Goal: Information Seeking & Learning: Learn about a topic

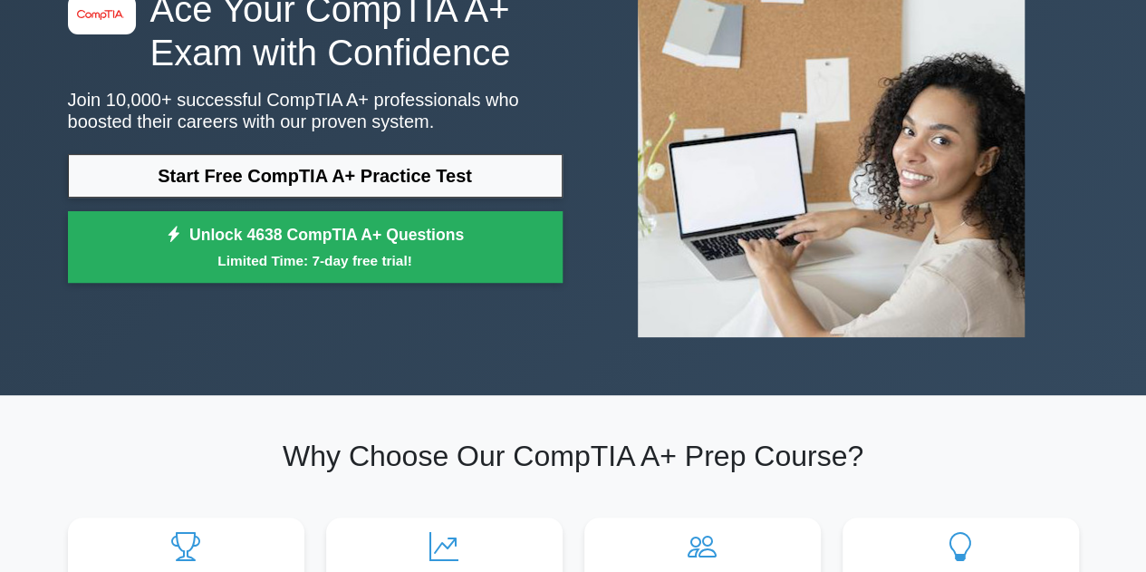
scroll to position [176, 0]
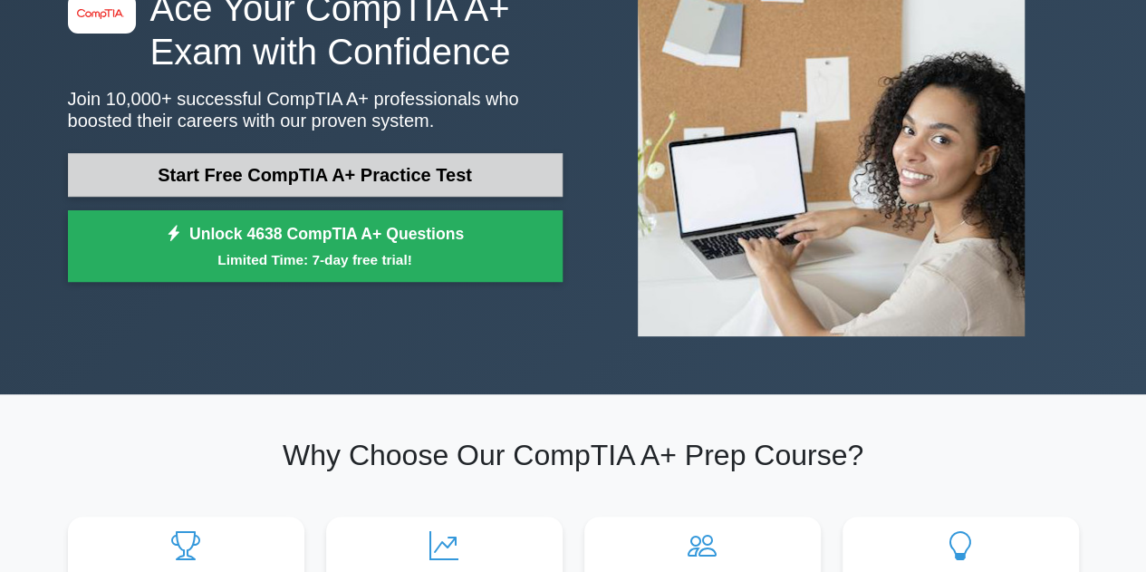
click at [290, 161] on link "Start Free CompTIA A+ Practice Test" at bounding box center [315, 175] width 495 height 44
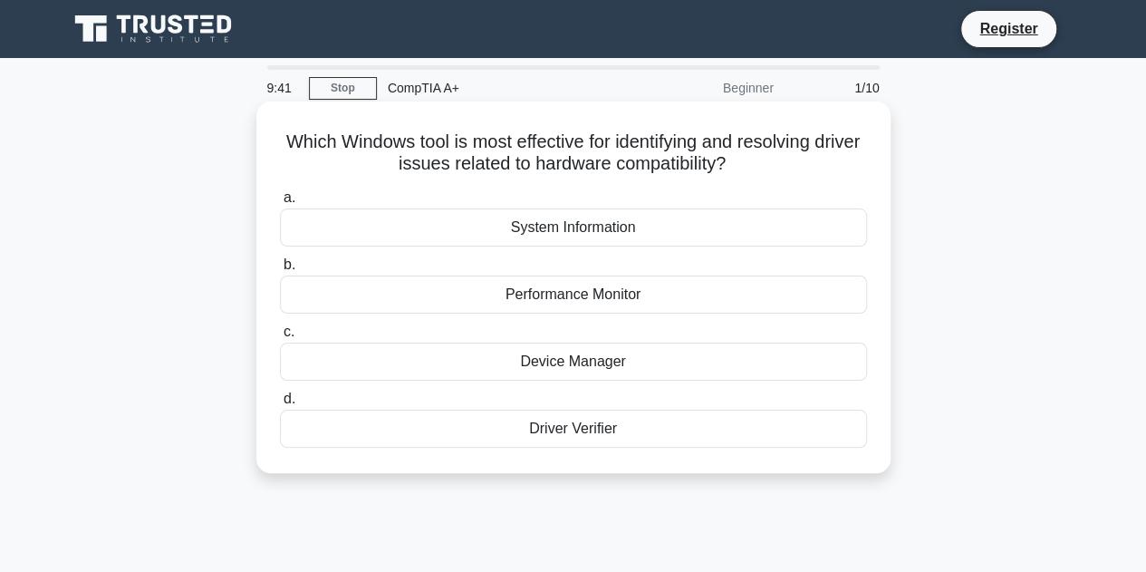
click at [567, 373] on div "Device Manager" at bounding box center [573, 362] width 587 height 38
click at [280, 338] on input "c. Device Manager" at bounding box center [280, 332] width 0 height 12
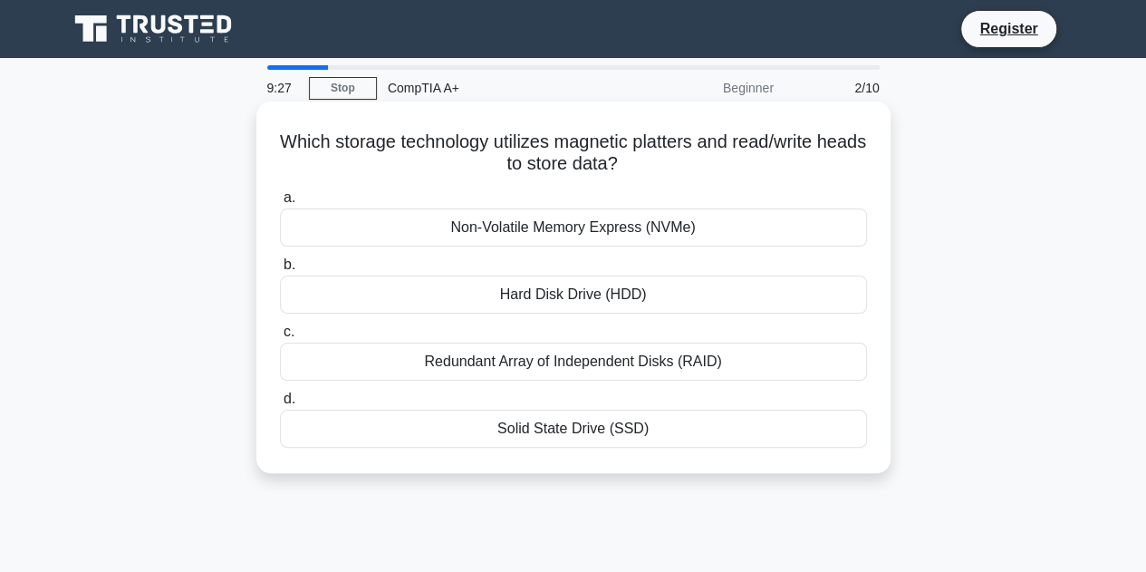
click at [600, 286] on div "Hard Disk Drive (HDD)" at bounding box center [573, 295] width 587 height 38
click at [280, 271] on input "b. Hard Disk Drive (HDD)" at bounding box center [280, 265] width 0 height 12
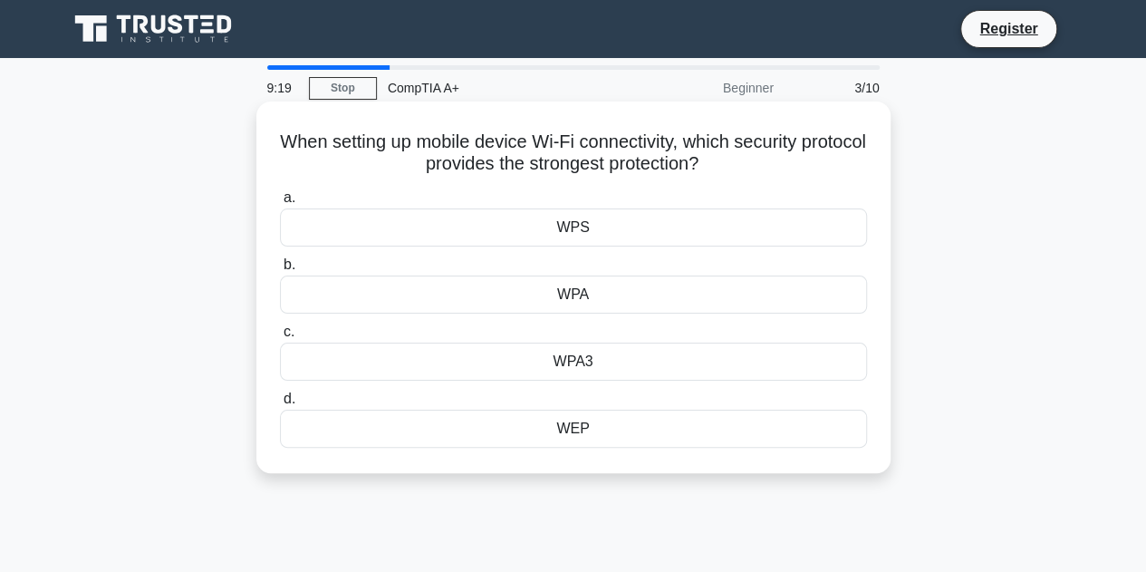
click at [573, 370] on div "WPA3" at bounding box center [573, 362] width 587 height 38
click at [280, 338] on input "c. WPA3" at bounding box center [280, 332] width 0 height 12
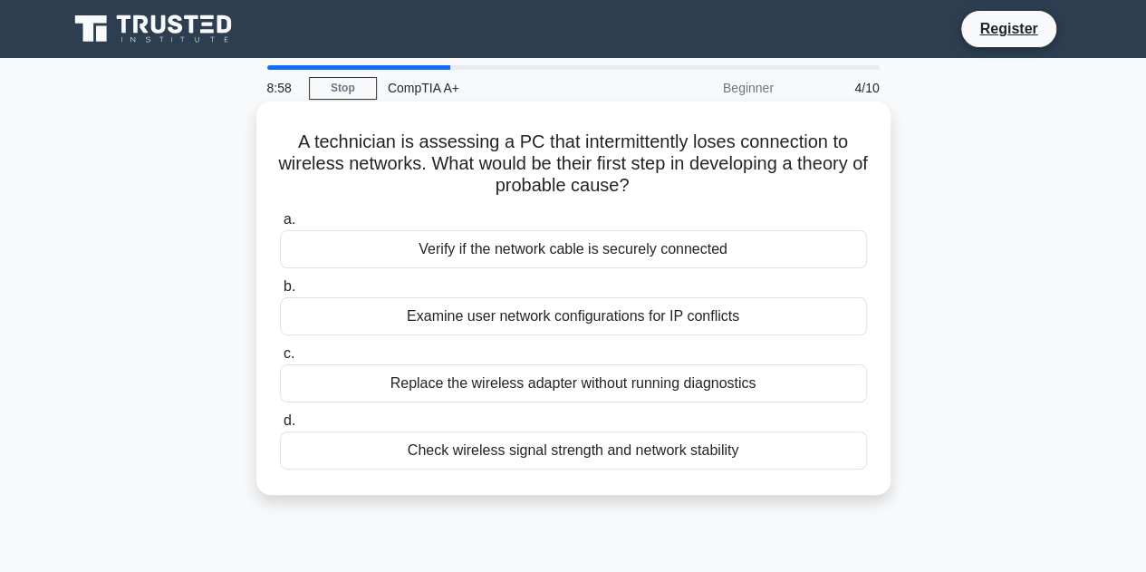
click at [504, 449] on div "Check wireless signal strength and network stability" at bounding box center [573, 450] width 587 height 38
click at [280, 427] on input "d. Check wireless signal strength and network stability" at bounding box center [280, 421] width 0 height 12
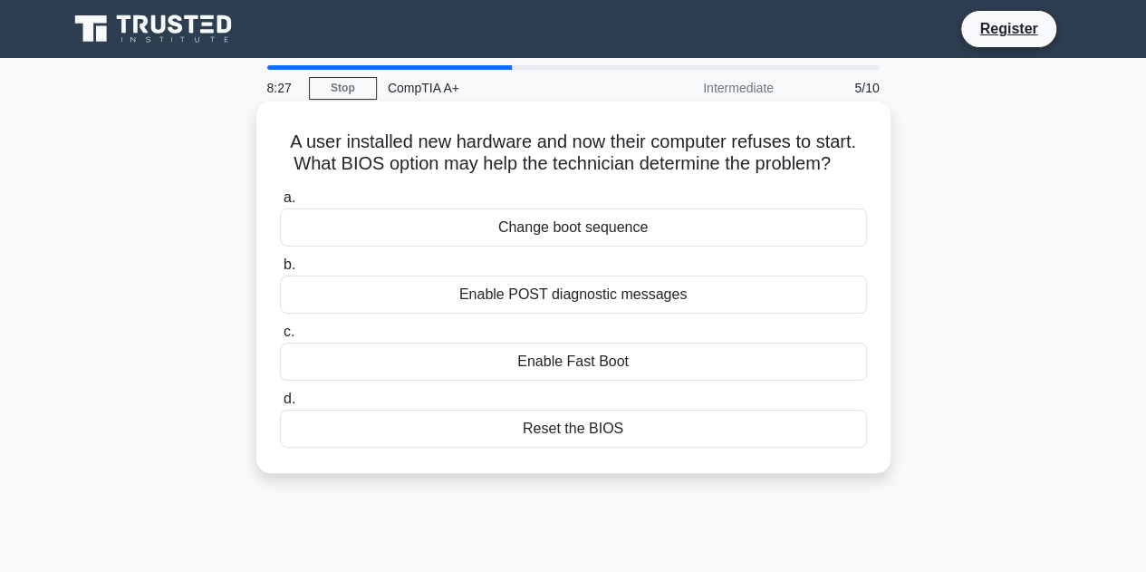
click at [526, 293] on div "Enable POST diagnostic messages" at bounding box center [573, 295] width 587 height 38
click at [280, 271] on input "b. Enable POST diagnostic messages" at bounding box center [280, 265] width 0 height 12
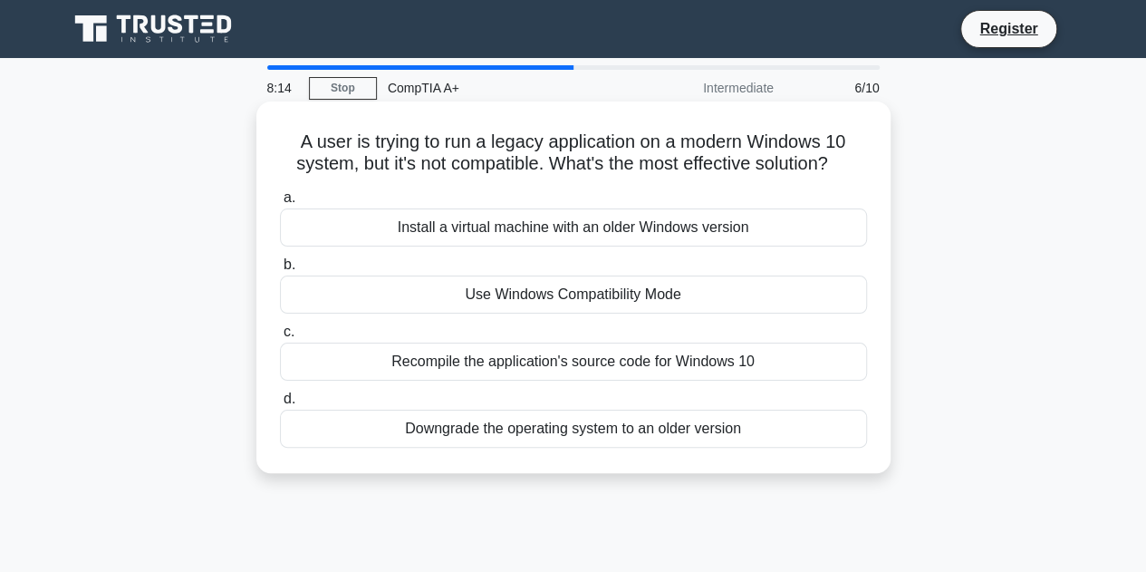
click at [529, 291] on div "Use Windows Compatibility Mode" at bounding box center [573, 295] width 587 height 38
click at [280, 271] on input "b. Use Windows Compatibility Mode" at bounding box center [280, 265] width 0 height 12
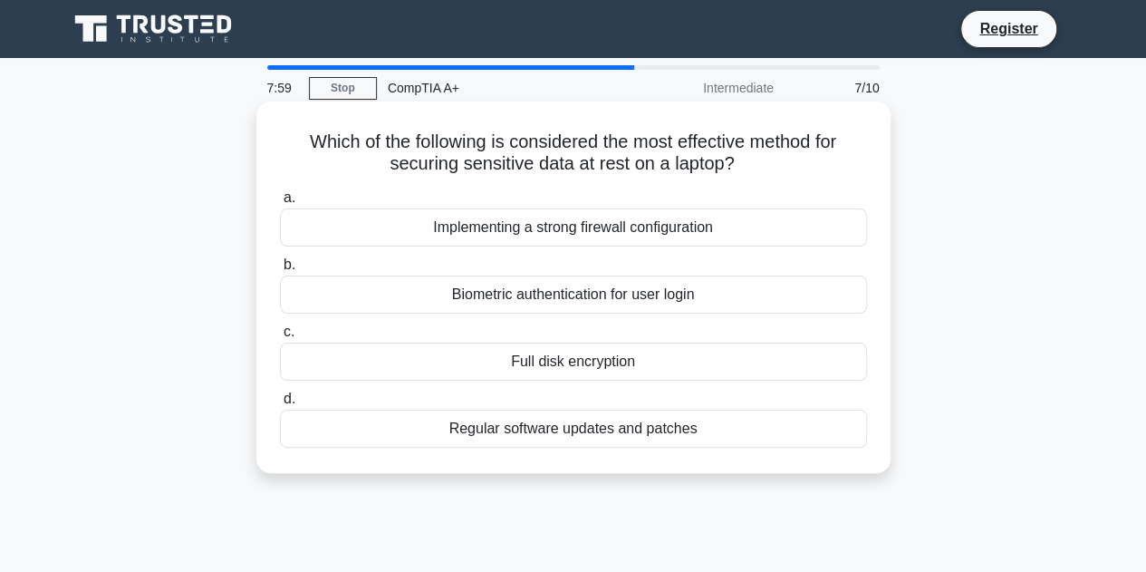
click at [540, 356] on div "Full disk encryption" at bounding box center [573, 362] width 587 height 38
click at [280, 338] on input "c. Full disk encryption" at bounding box center [280, 332] width 0 height 12
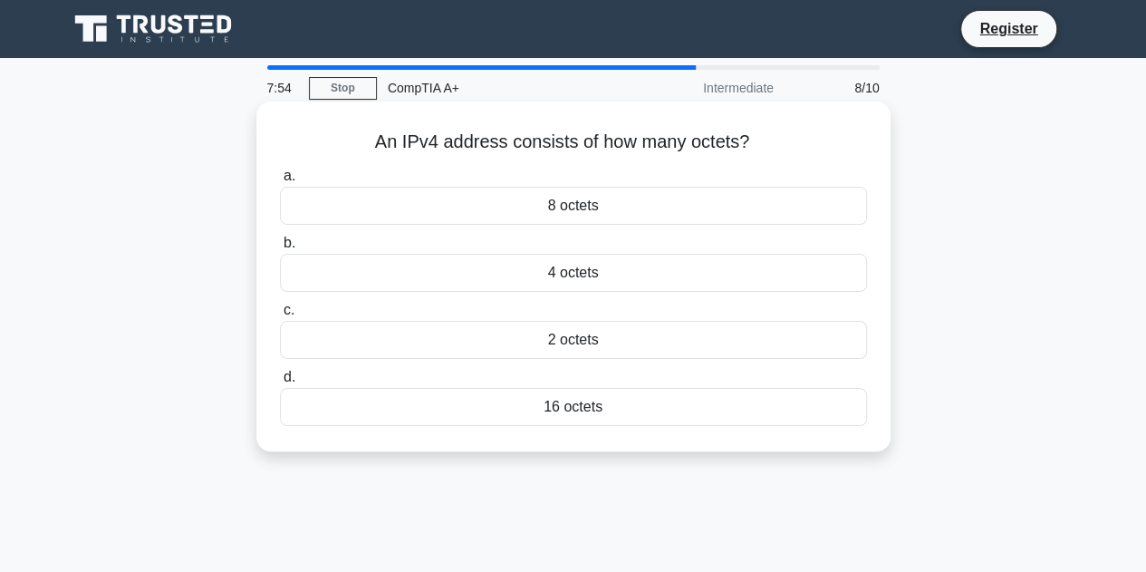
click at [600, 206] on div "8 octets" at bounding box center [573, 206] width 587 height 38
click at [280, 182] on input "a. 8 octets" at bounding box center [280, 176] width 0 height 12
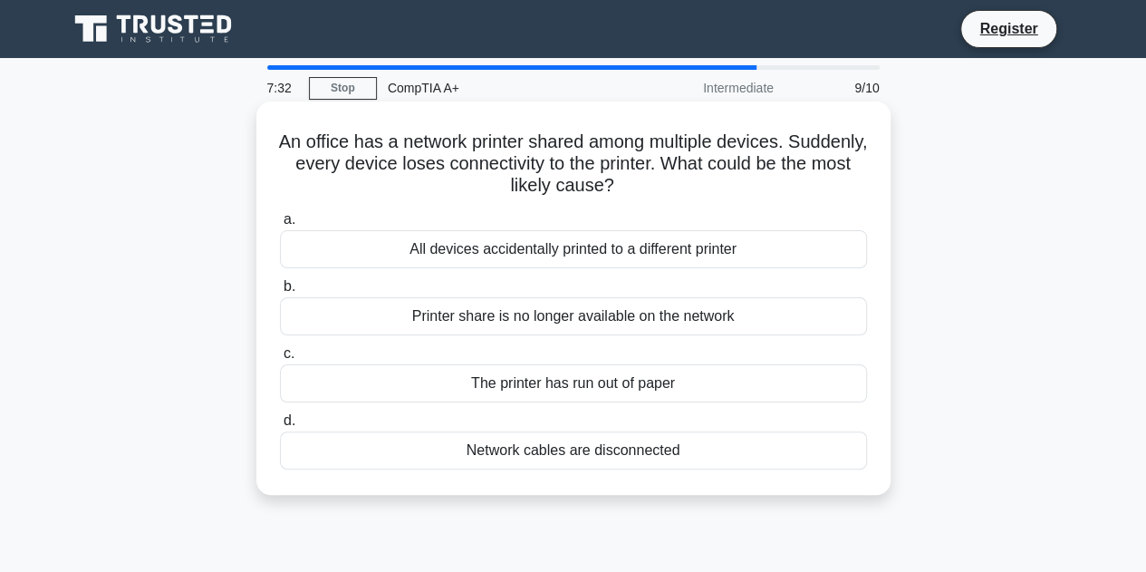
click at [553, 314] on div "Printer share is no longer available on the network" at bounding box center [573, 316] width 587 height 38
click at [280, 293] on input "b. Printer share is no longer available on the network" at bounding box center [280, 287] width 0 height 12
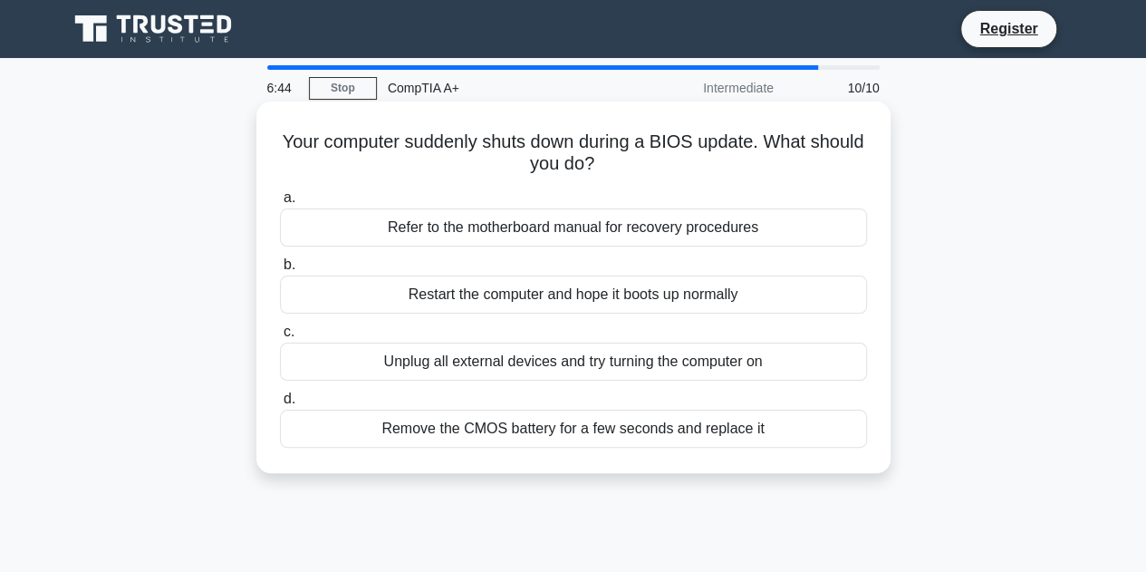
click at [600, 231] on div "Refer to the motherboard manual for recovery procedures" at bounding box center [573, 227] width 587 height 38
click at [280, 204] on input "a. Refer to the motherboard manual for recovery procedures" at bounding box center [280, 198] width 0 height 12
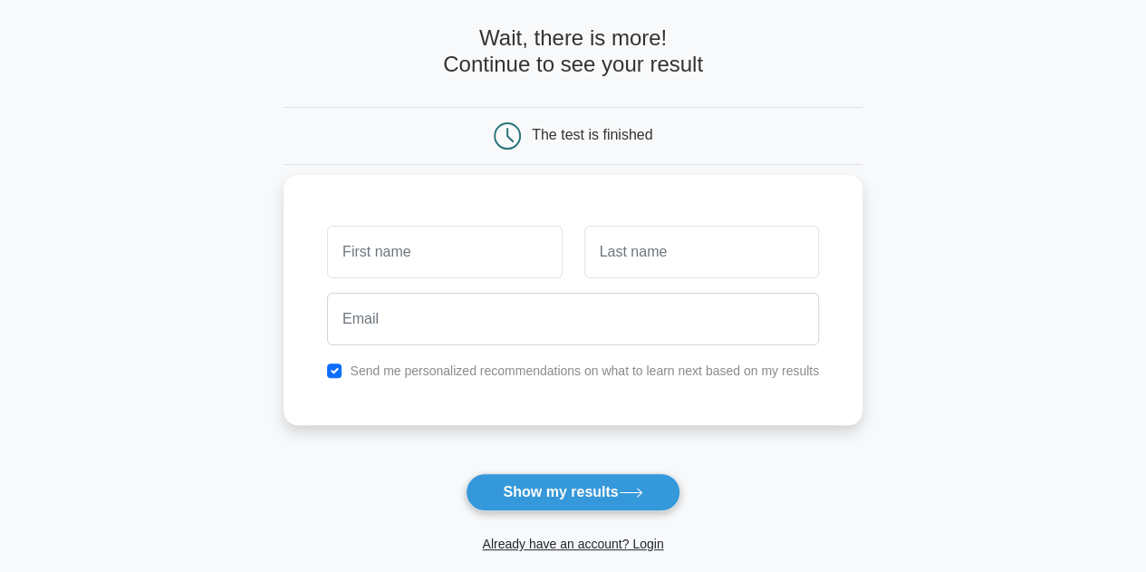
scroll to position [82, 0]
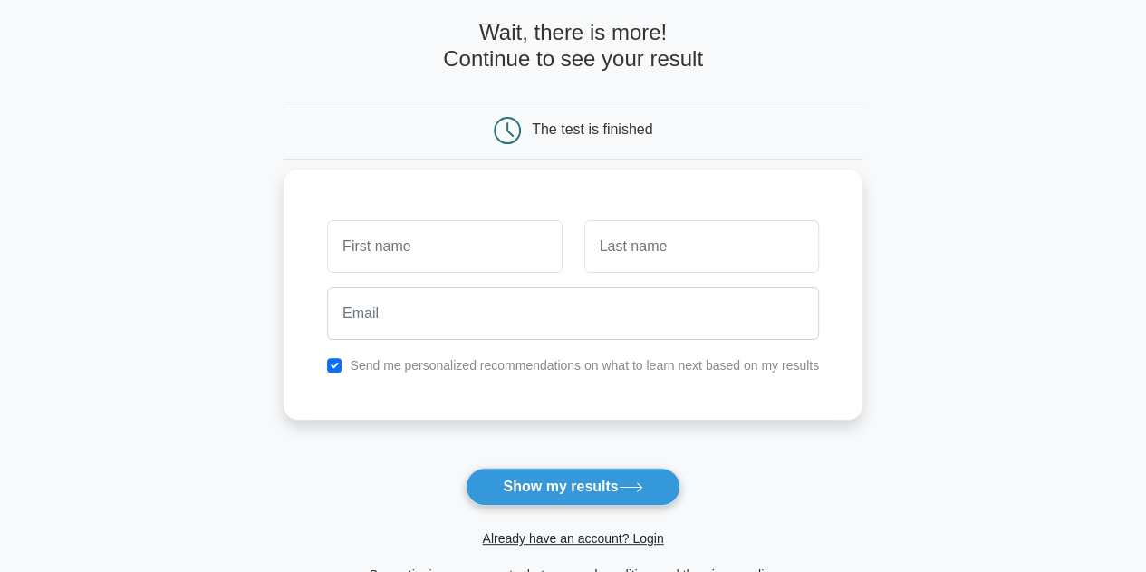
click at [441, 246] on input "text" at bounding box center [444, 246] width 235 height 53
type input "babbu"
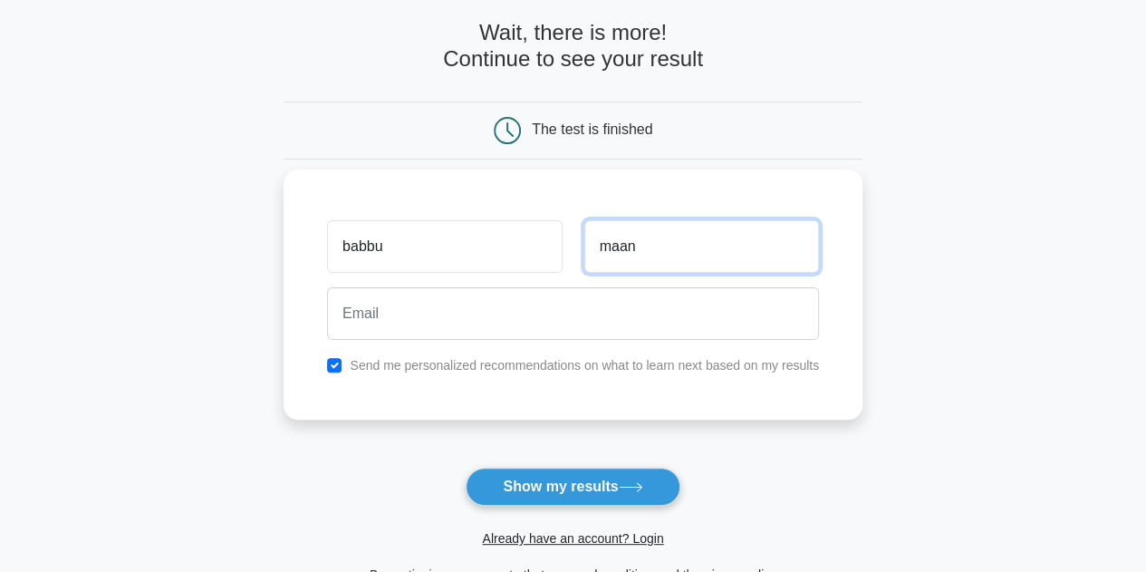
type input "maan"
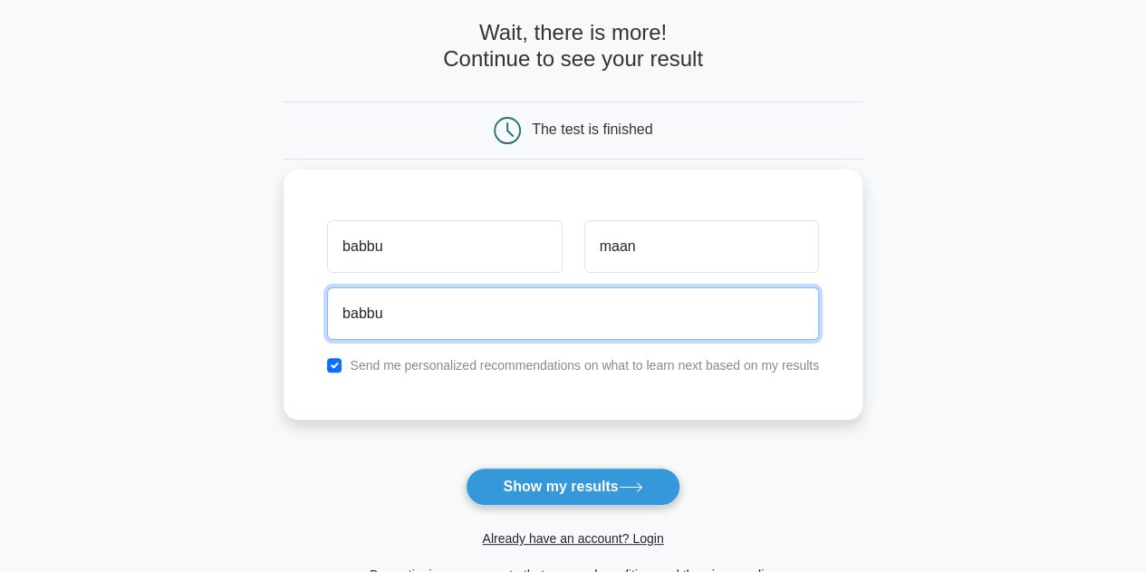
type input "babbumaan5@mail.com"
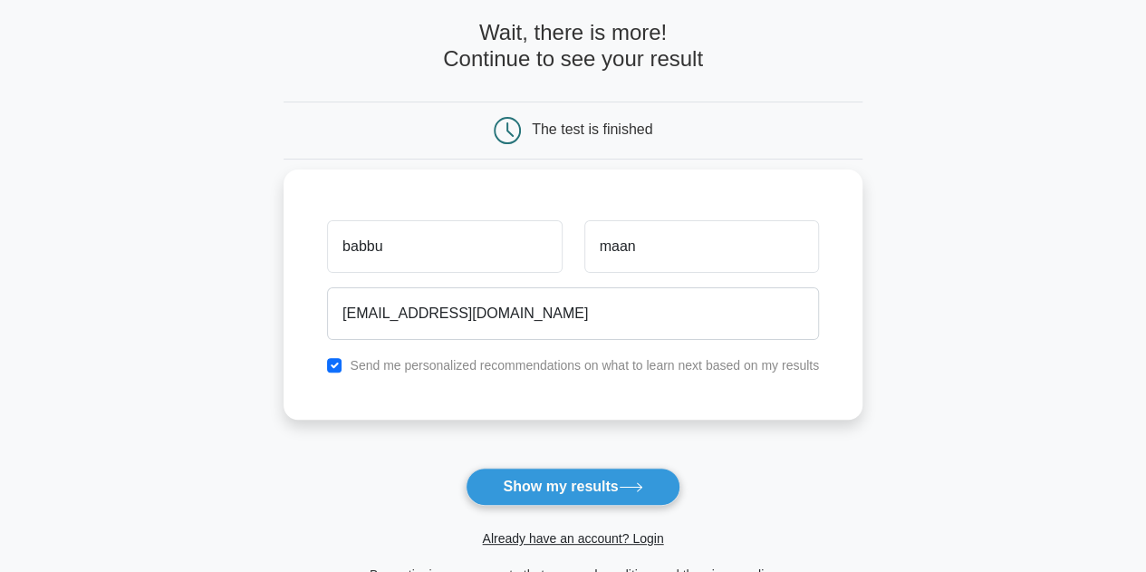
click at [486, 372] on label "Send me personalized recommendations on what to learn next based on my results" at bounding box center [584, 365] width 469 height 15
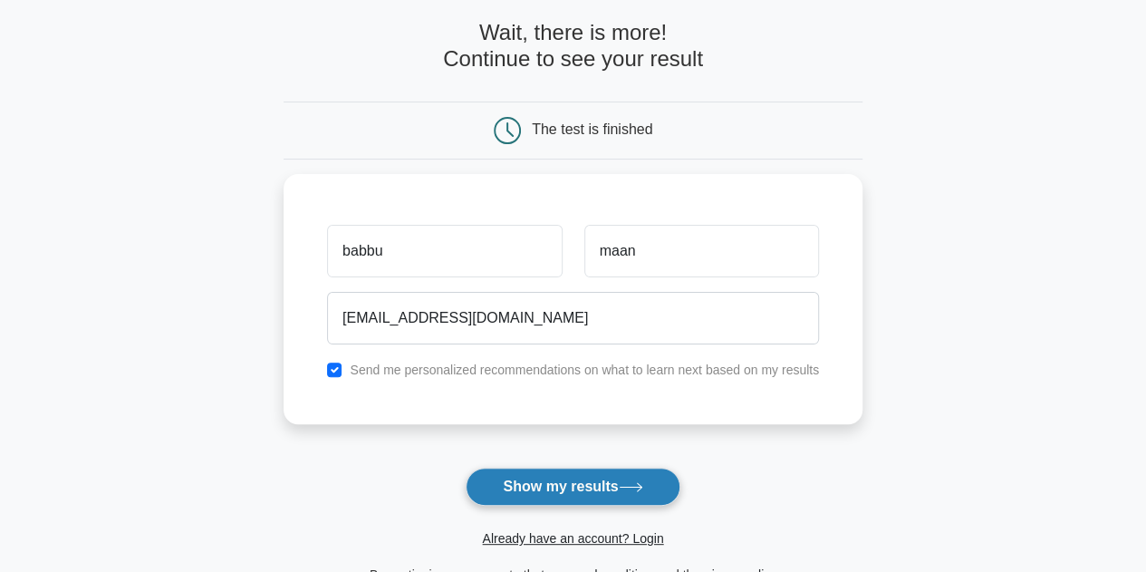
click at [542, 481] on button "Show my results" at bounding box center [573, 487] width 214 height 38
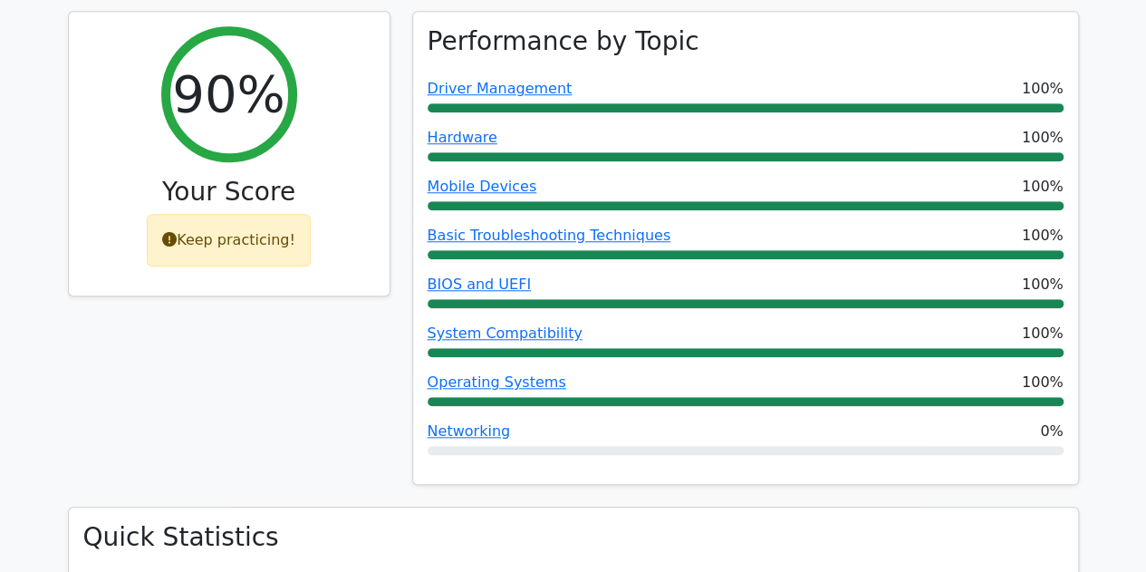
scroll to position [711, 0]
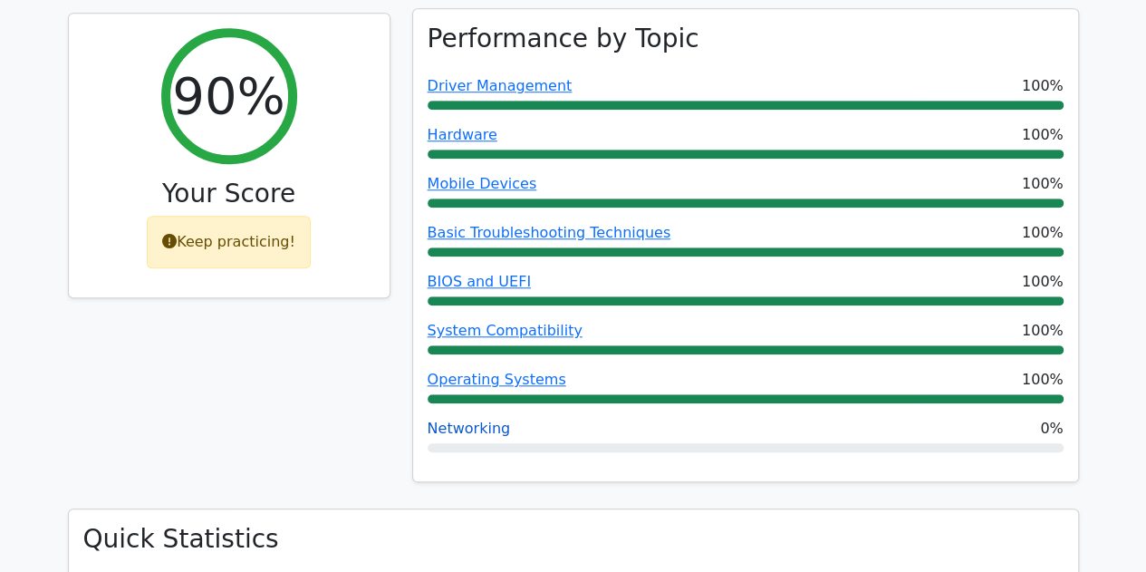
click at [475, 420] on link "Networking" at bounding box center [469, 428] width 83 height 17
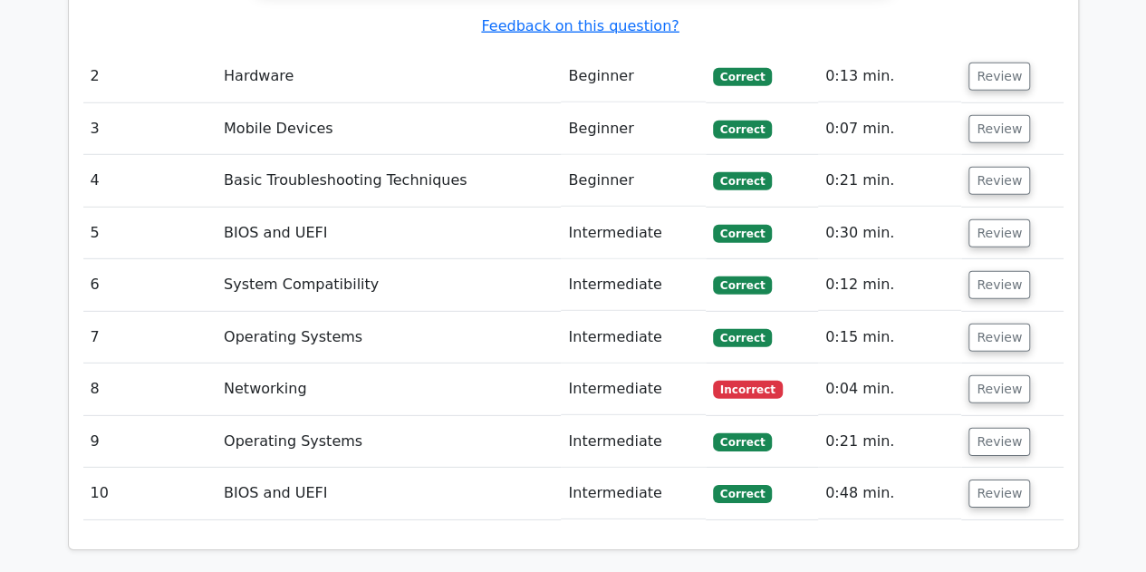
scroll to position [2564, 0]
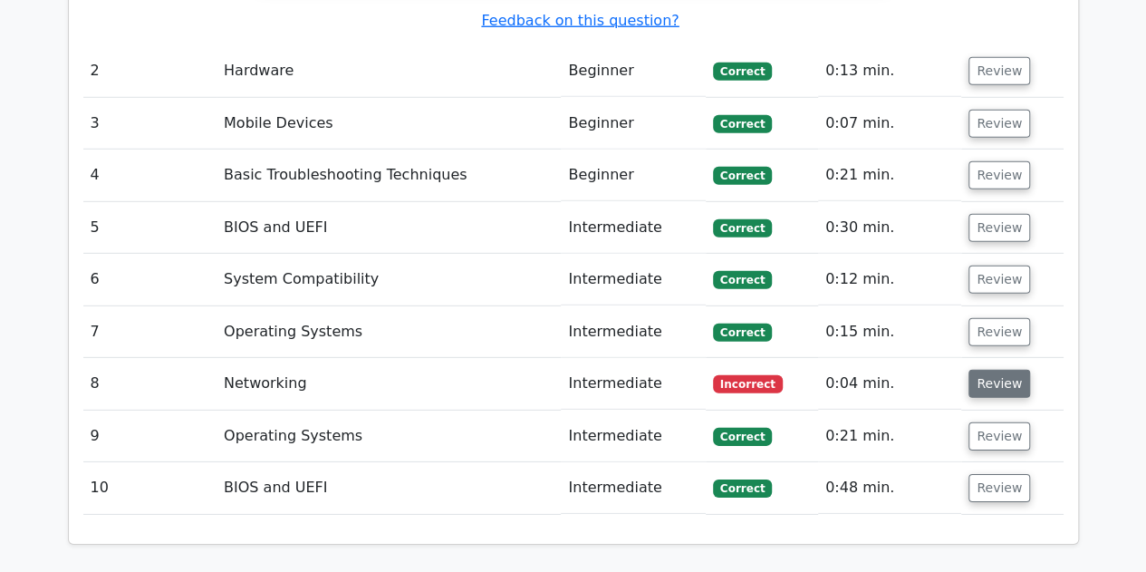
click at [995, 370] on button "Review" at bounding box center [1000, 384] width 62 height 28
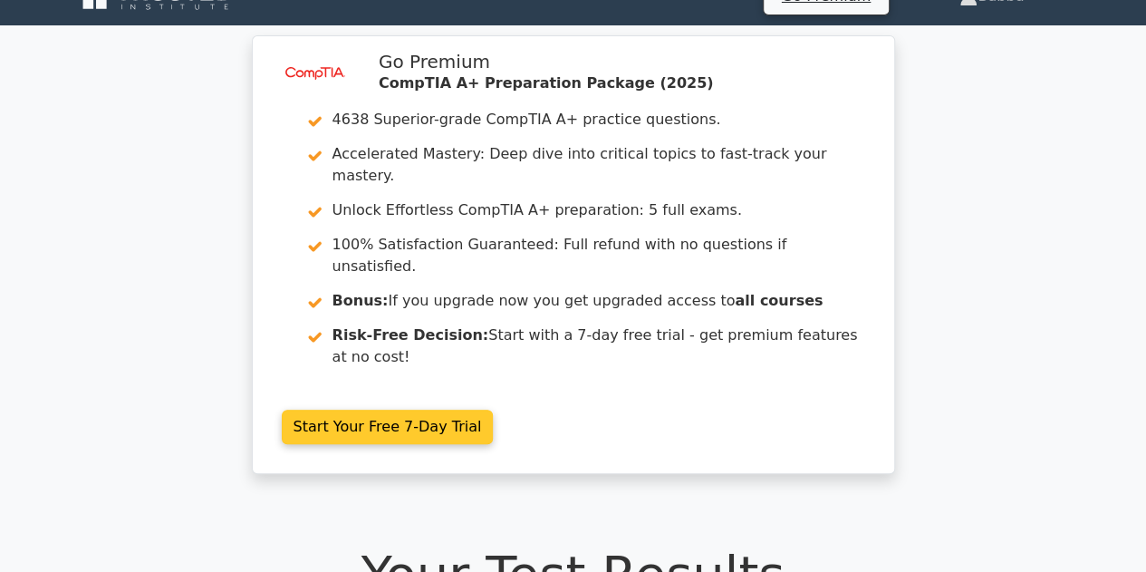
scroll to position [0, 0]
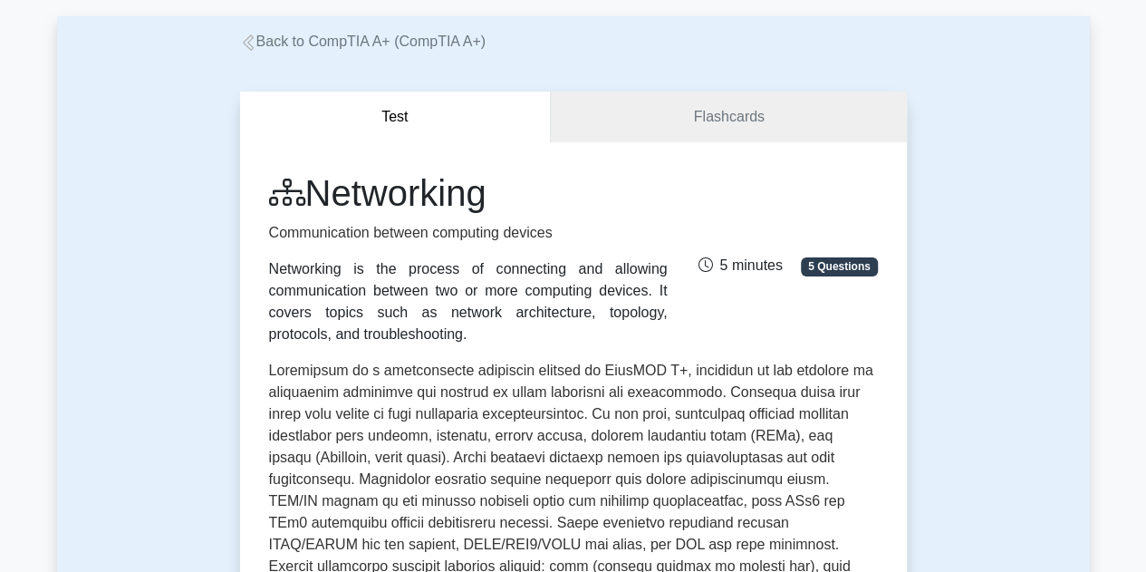
scroll to position [69, 0]
